Goal: Find specific page/section: Find specific page/section

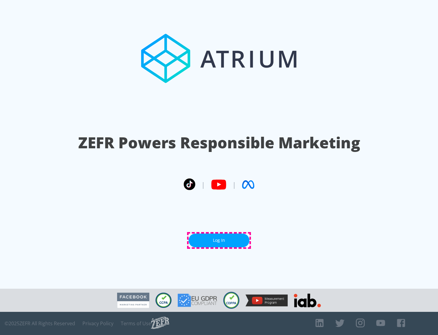
click at [219, 240] on link "Log In" at bounding box center [219, 240] width 61 height 14
